Goal: Obtain resource: Download file/media

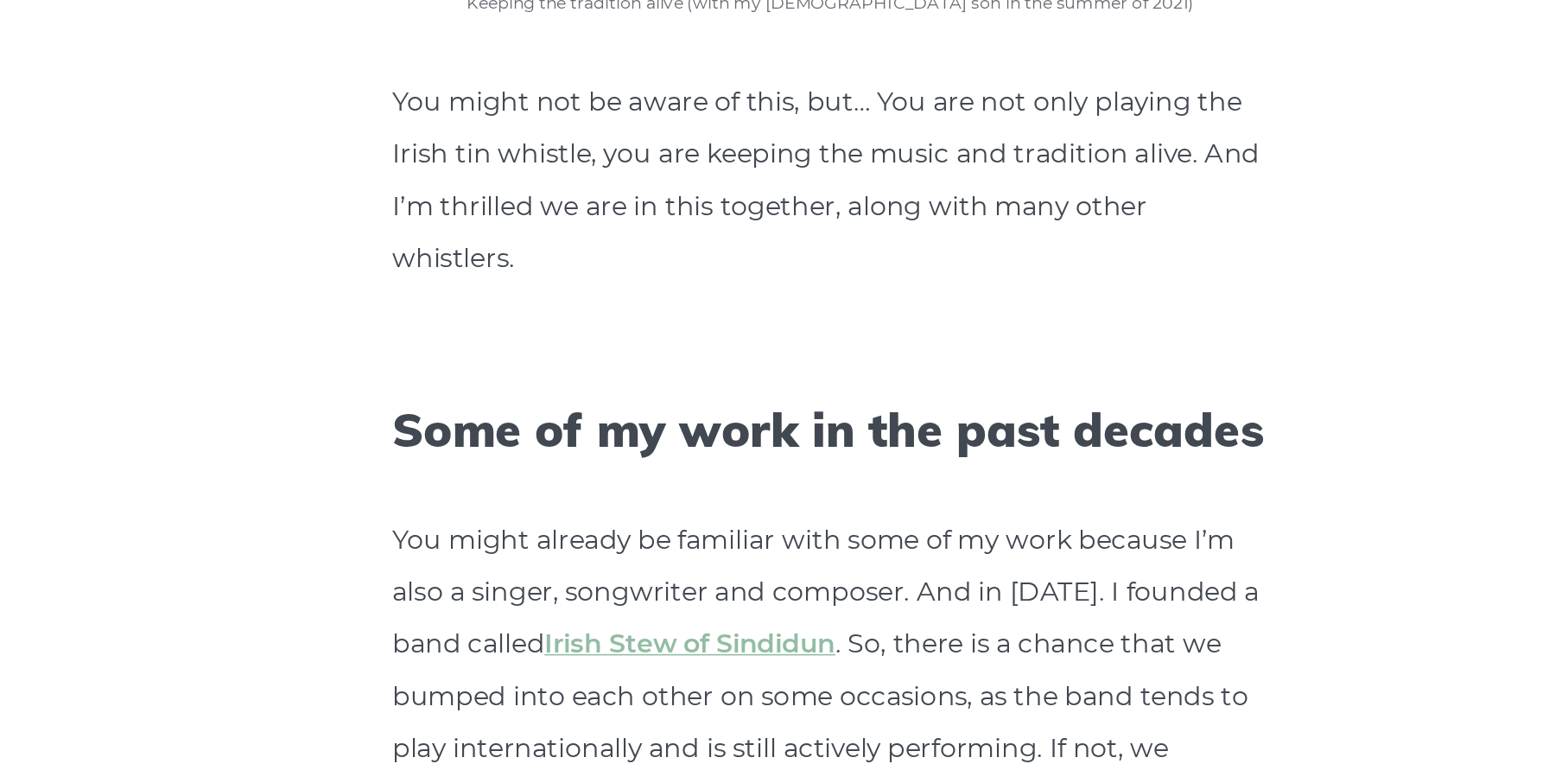
scroll to position [4811, 0]
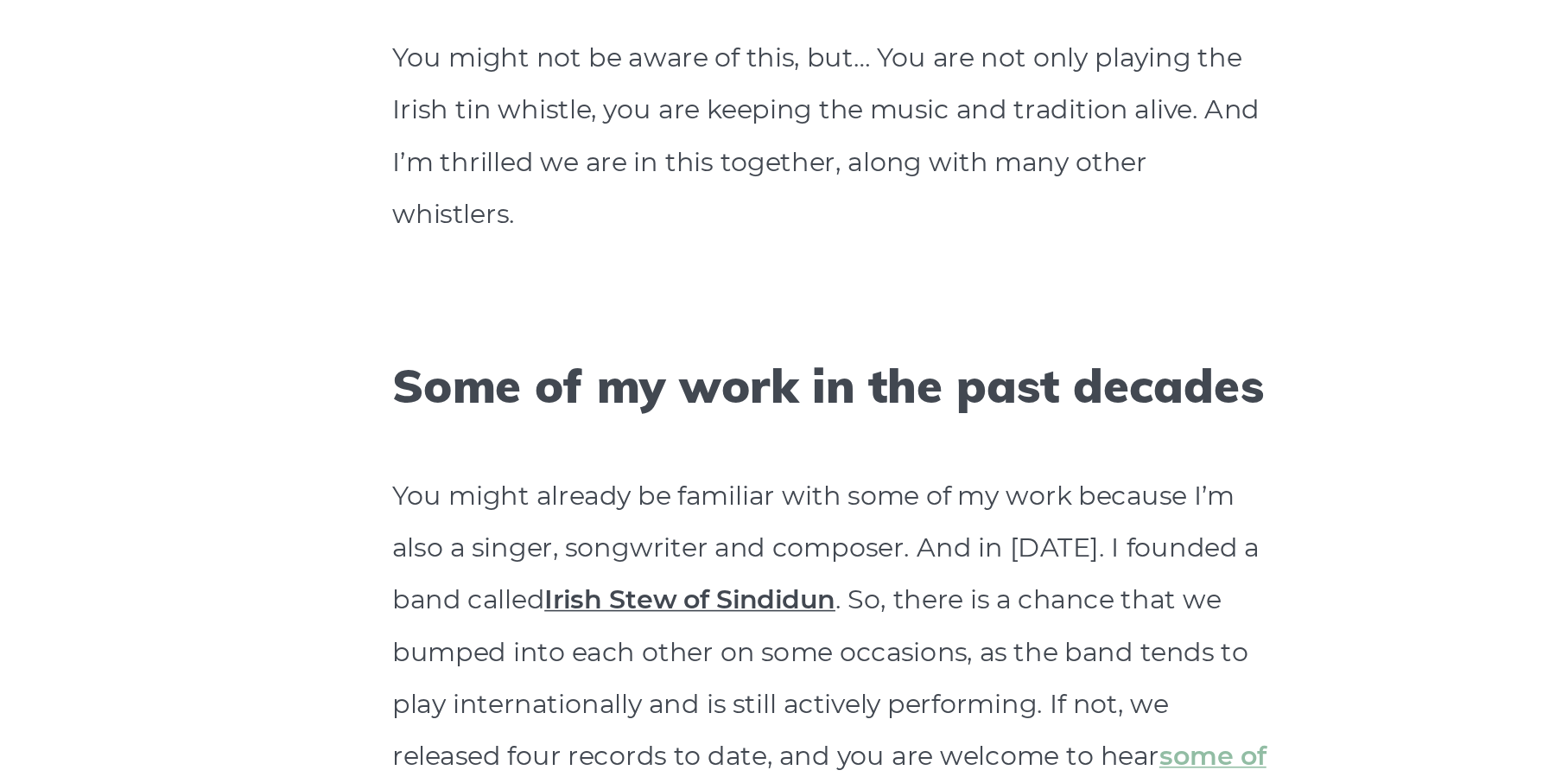
click at [682, 657] on link "Irish Stew of Sindidun" at bounding box center [696, 667] width 183 height 20
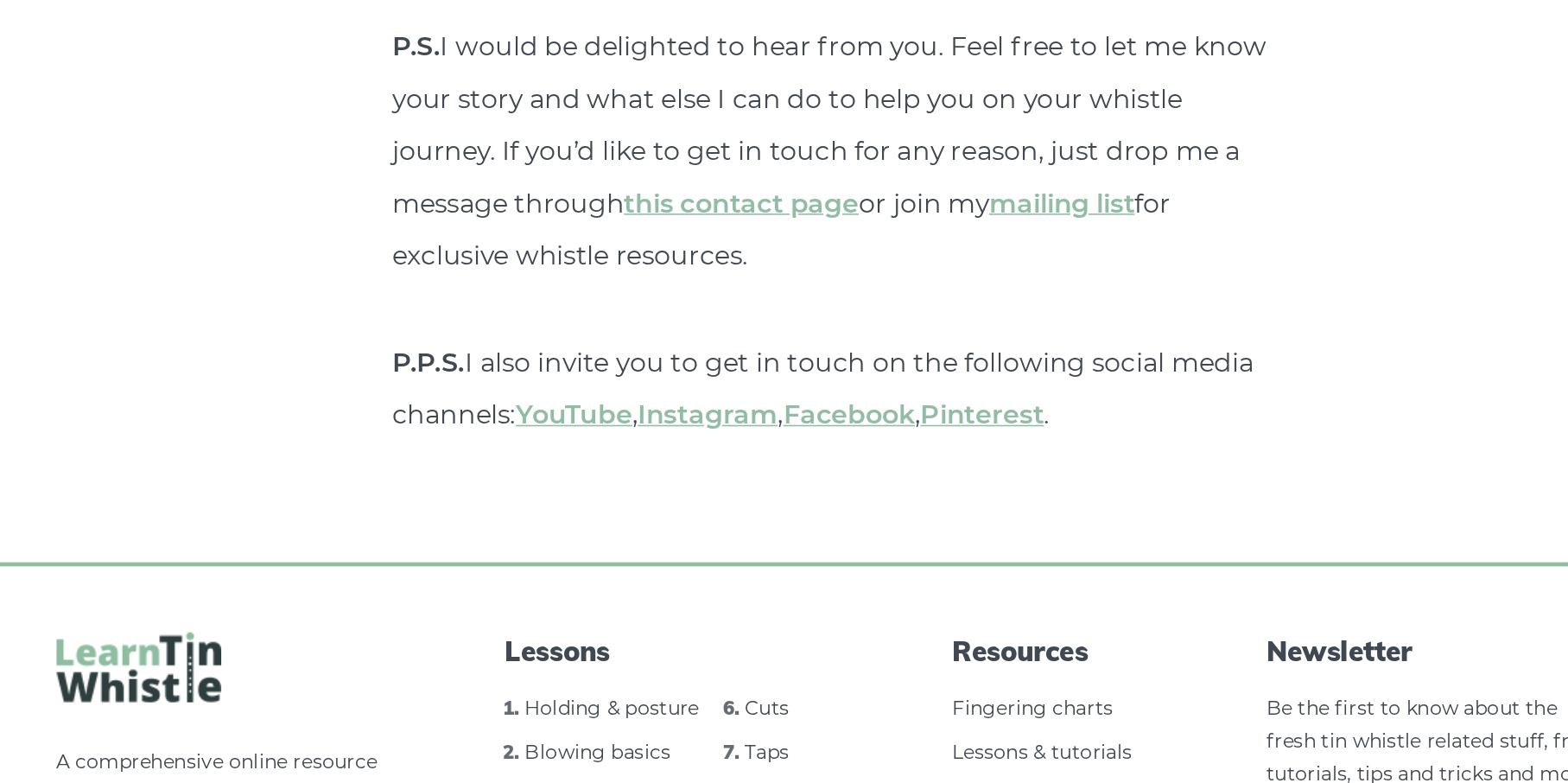
scroll to position [6484, 0]
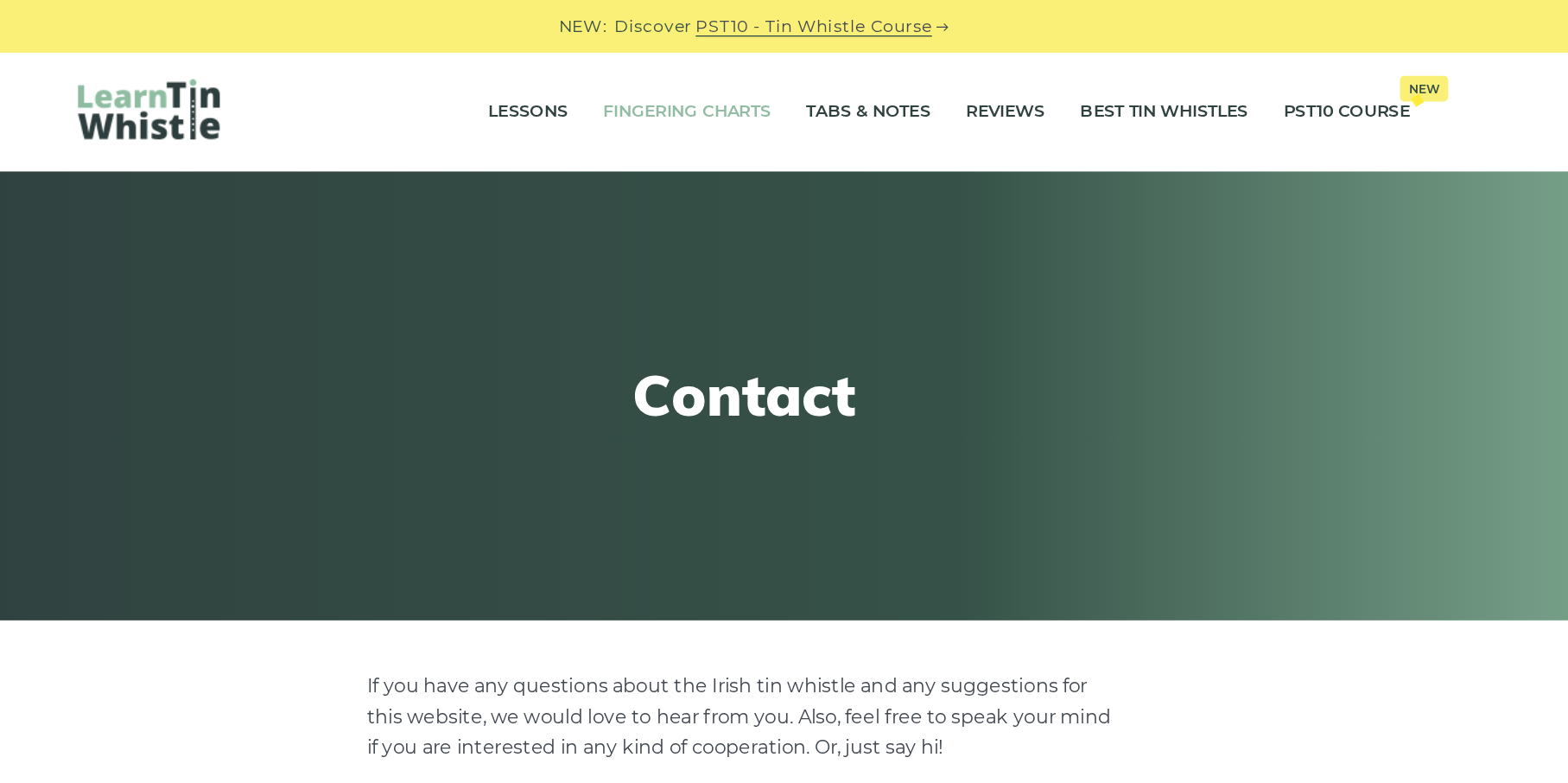
click at [718, 84] on link "Fingering Charts" at bounding box center [743, 82] width 123 height 43
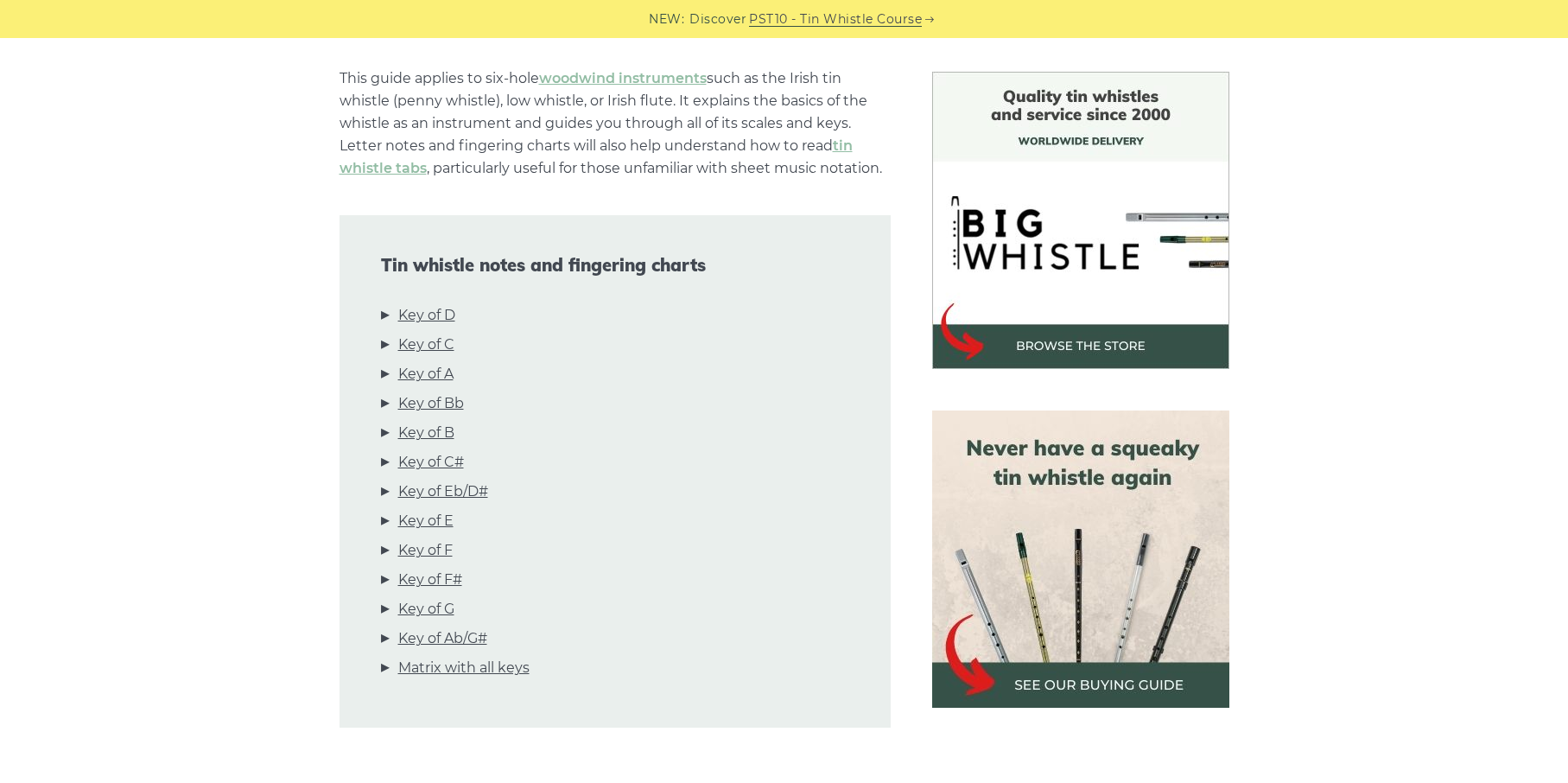
scroll to position [437, 0]
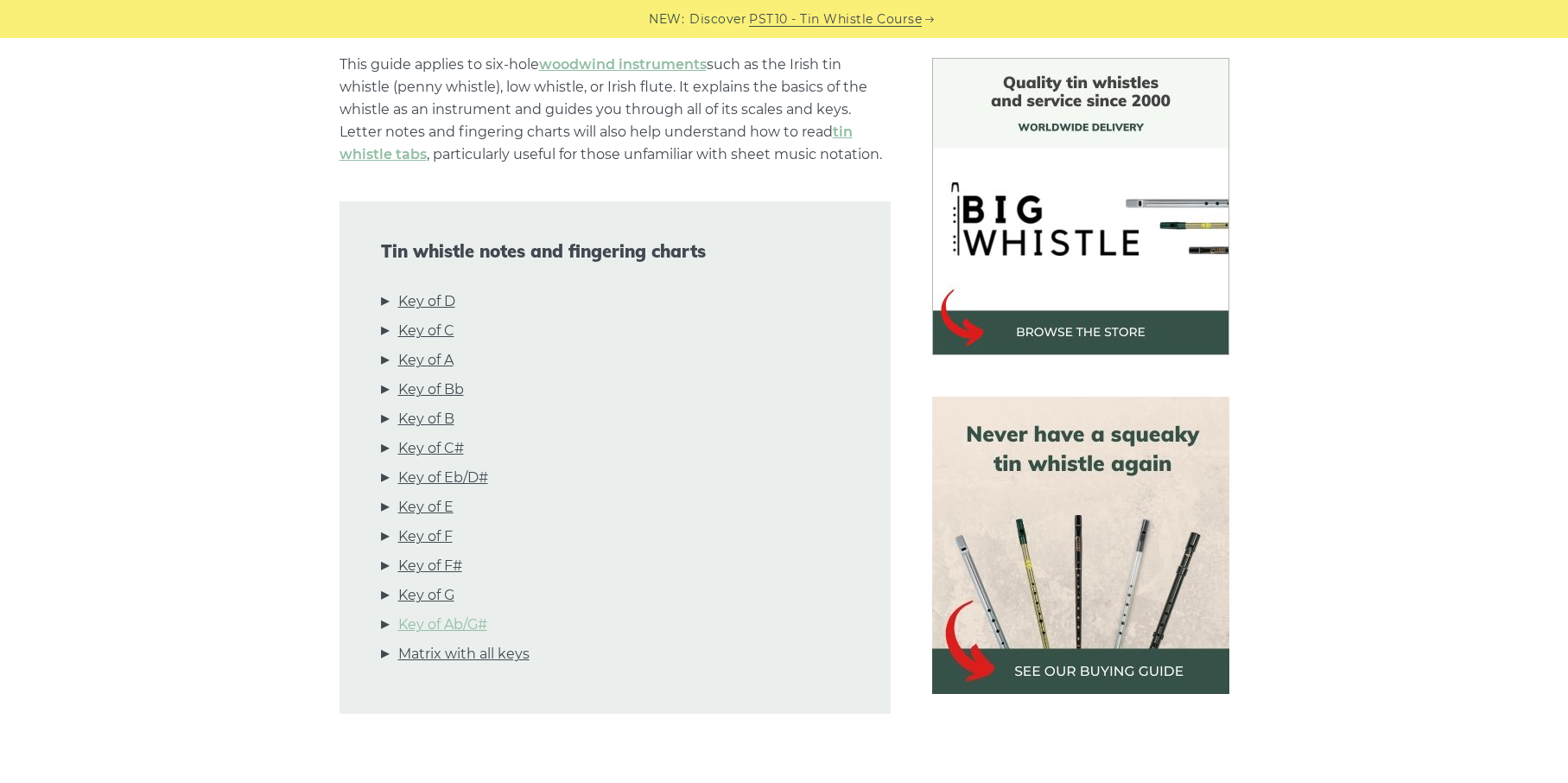
click at [477, 625] on link "Key of Ab/G#" at bounding box center [442, 625] width 89 height 23
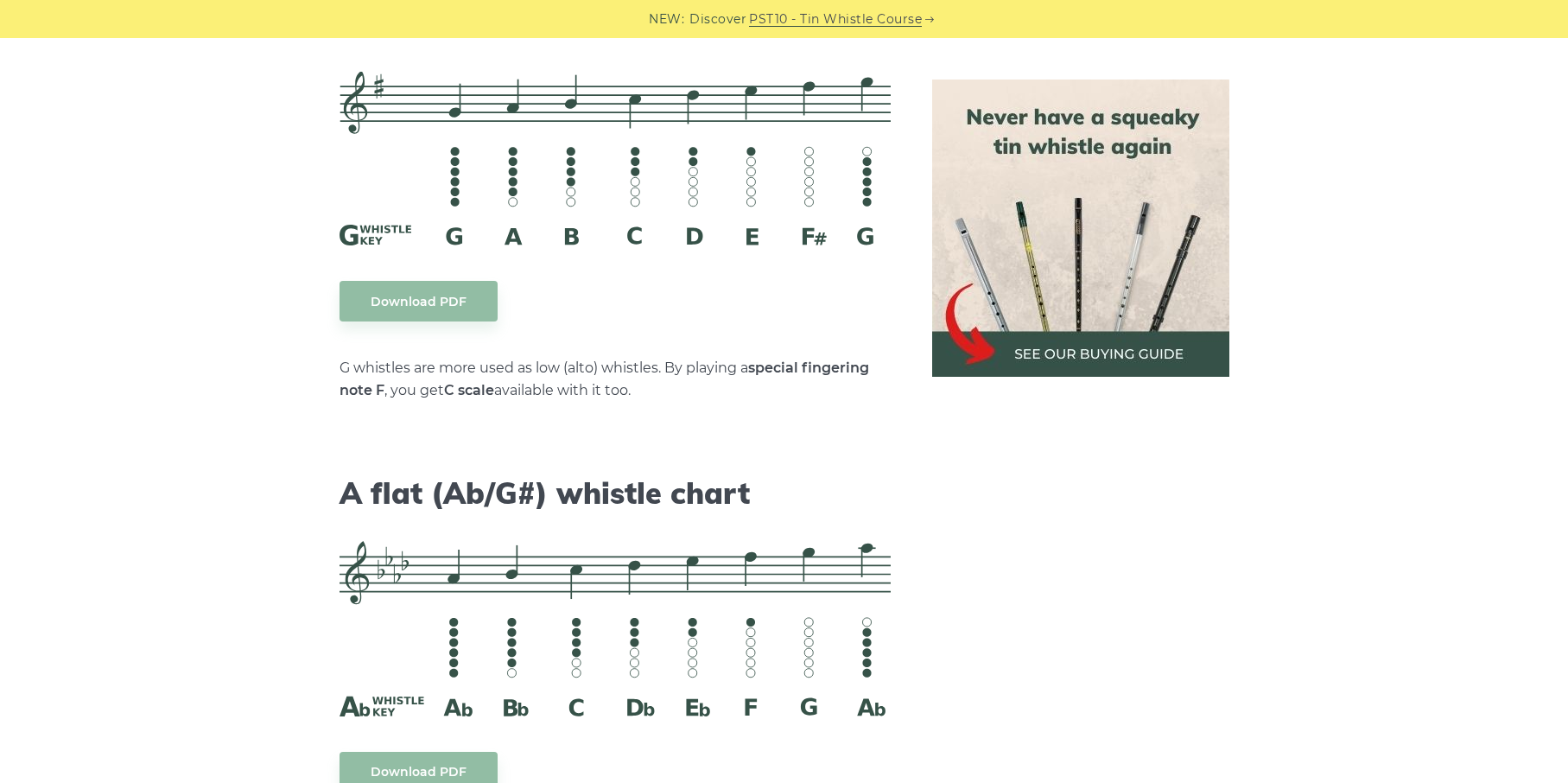
scroll to position [9310, 0]
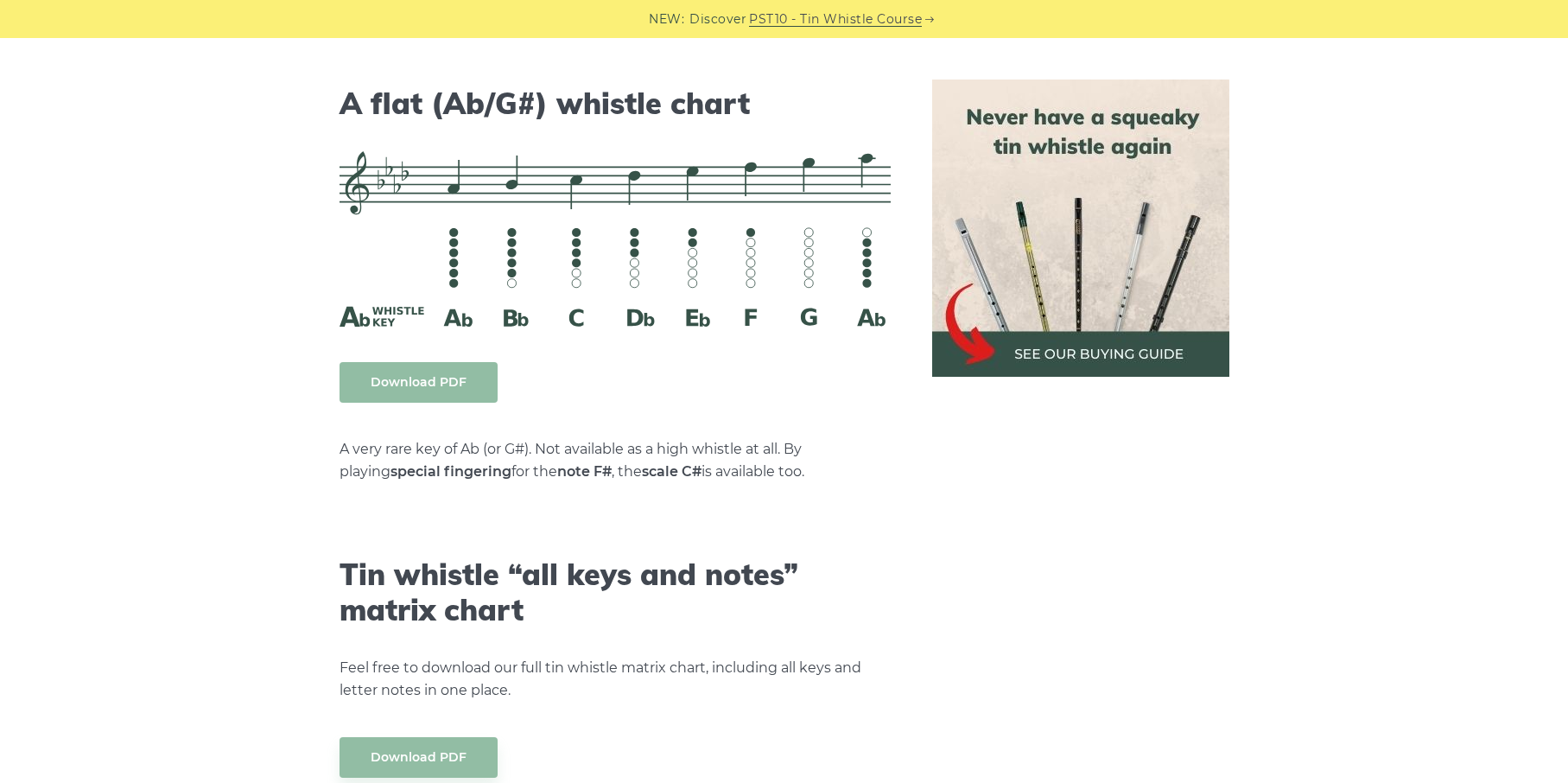
click at [397, 373] on link "Download PDF" at bounding box center [418, 382] width 158 height 41
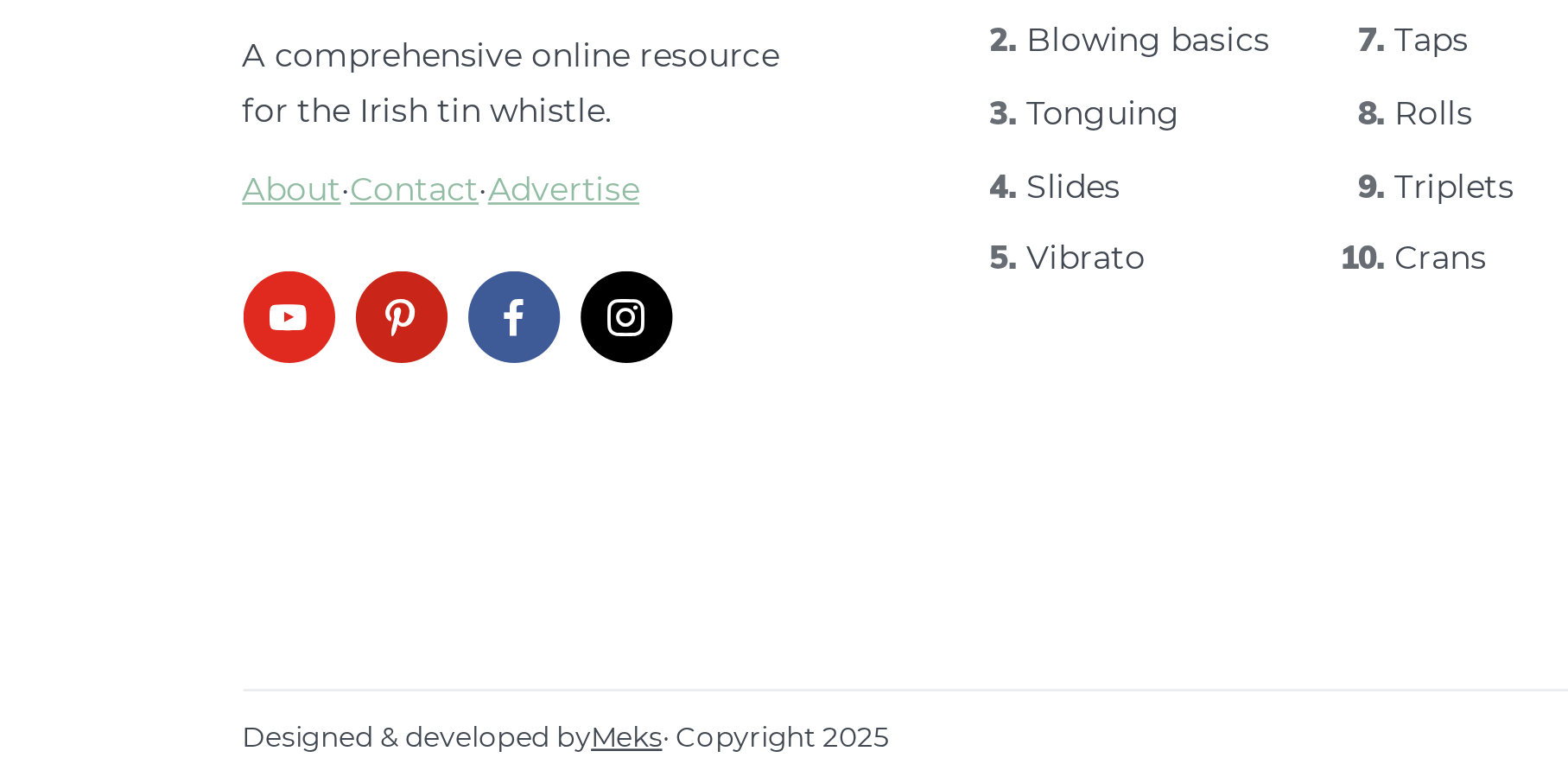
scroll to position [3435, 0]
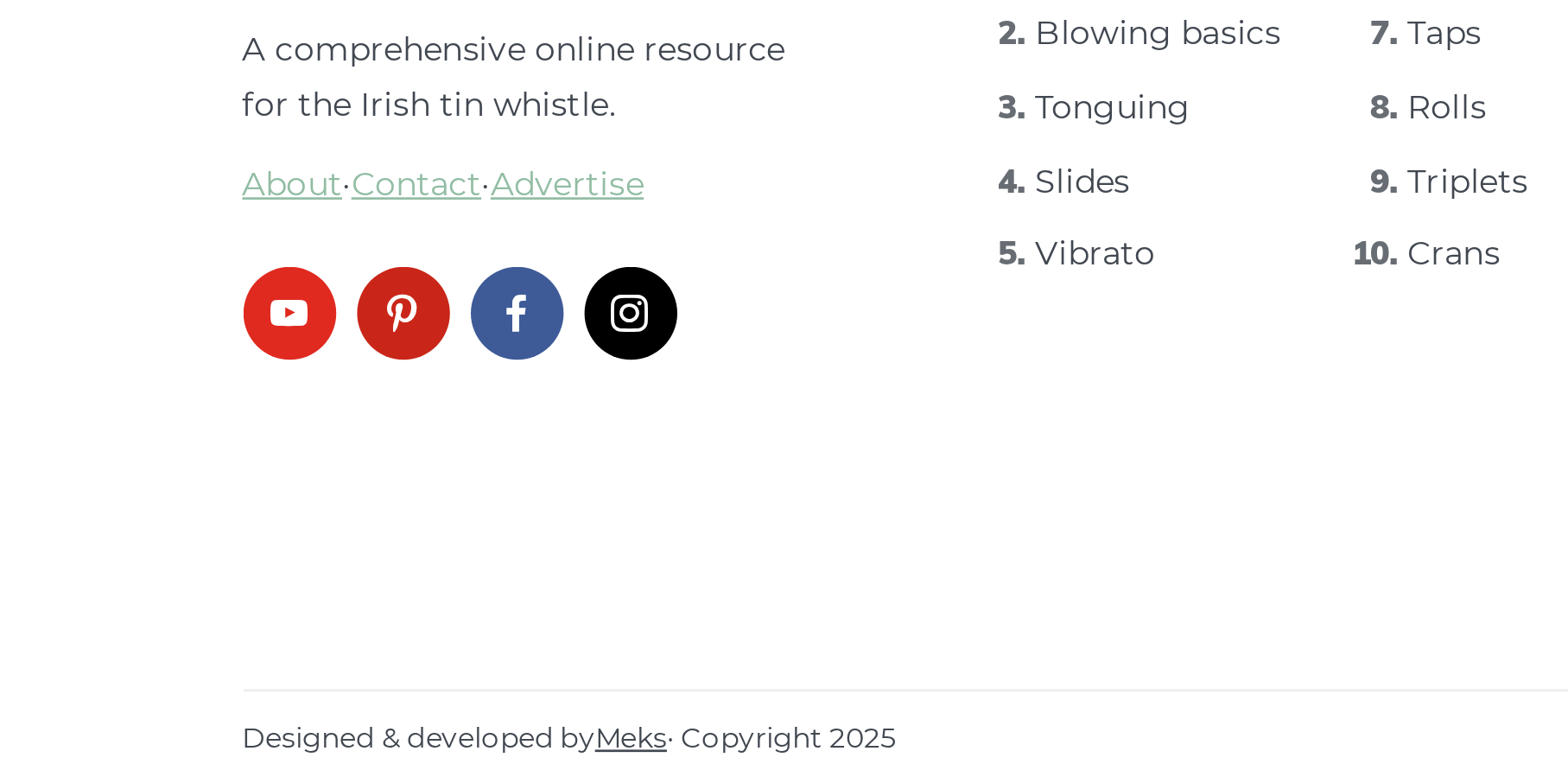
click at [396, 624] on link "facebook" at bounding box center [399, 608] width 34 height 34
